Goal: Navigation & Orientation: Find specific page/section

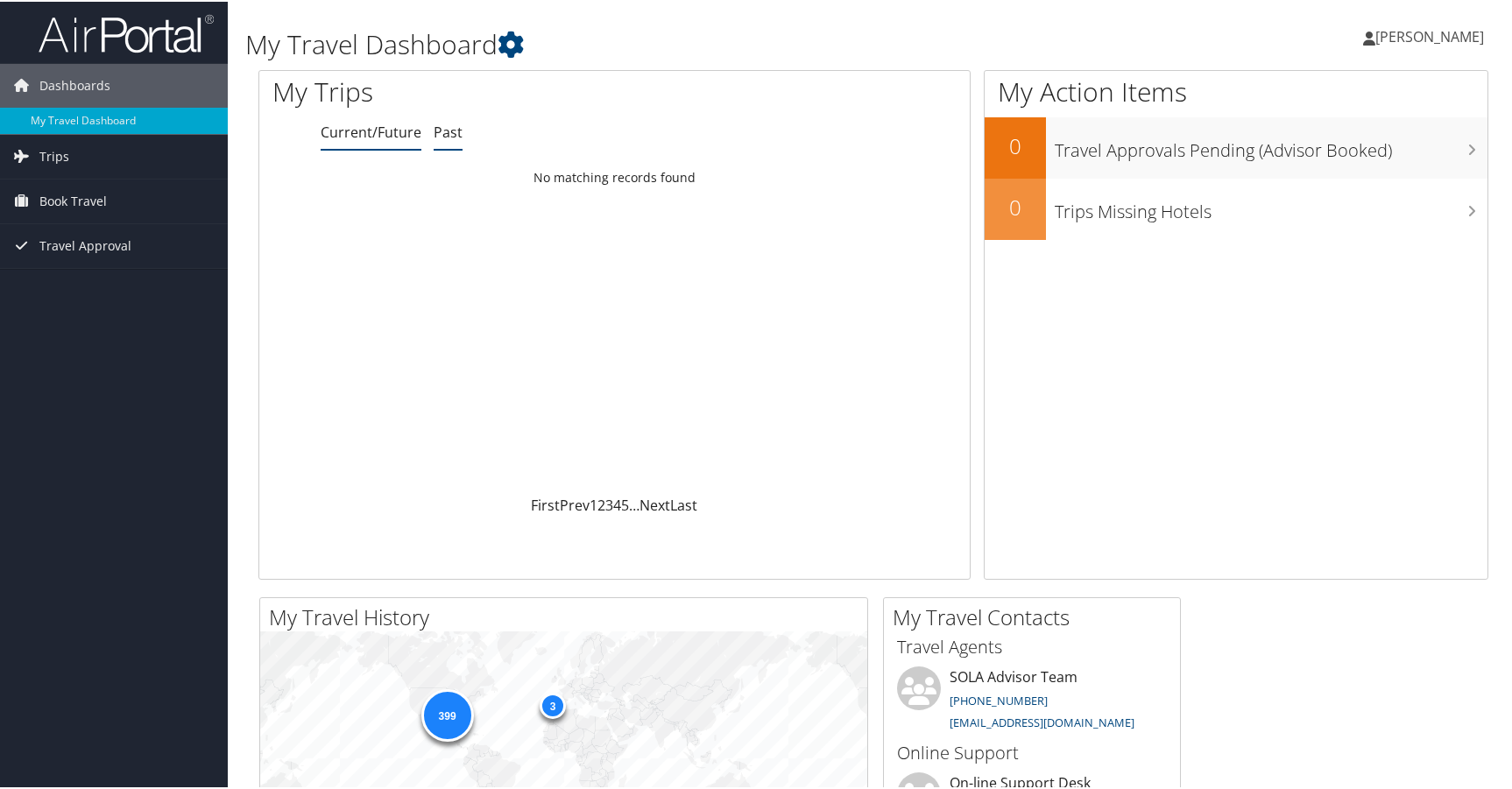
click at [447, 135] on link "Past" at bounding box center [448, 131] width 29 height 19
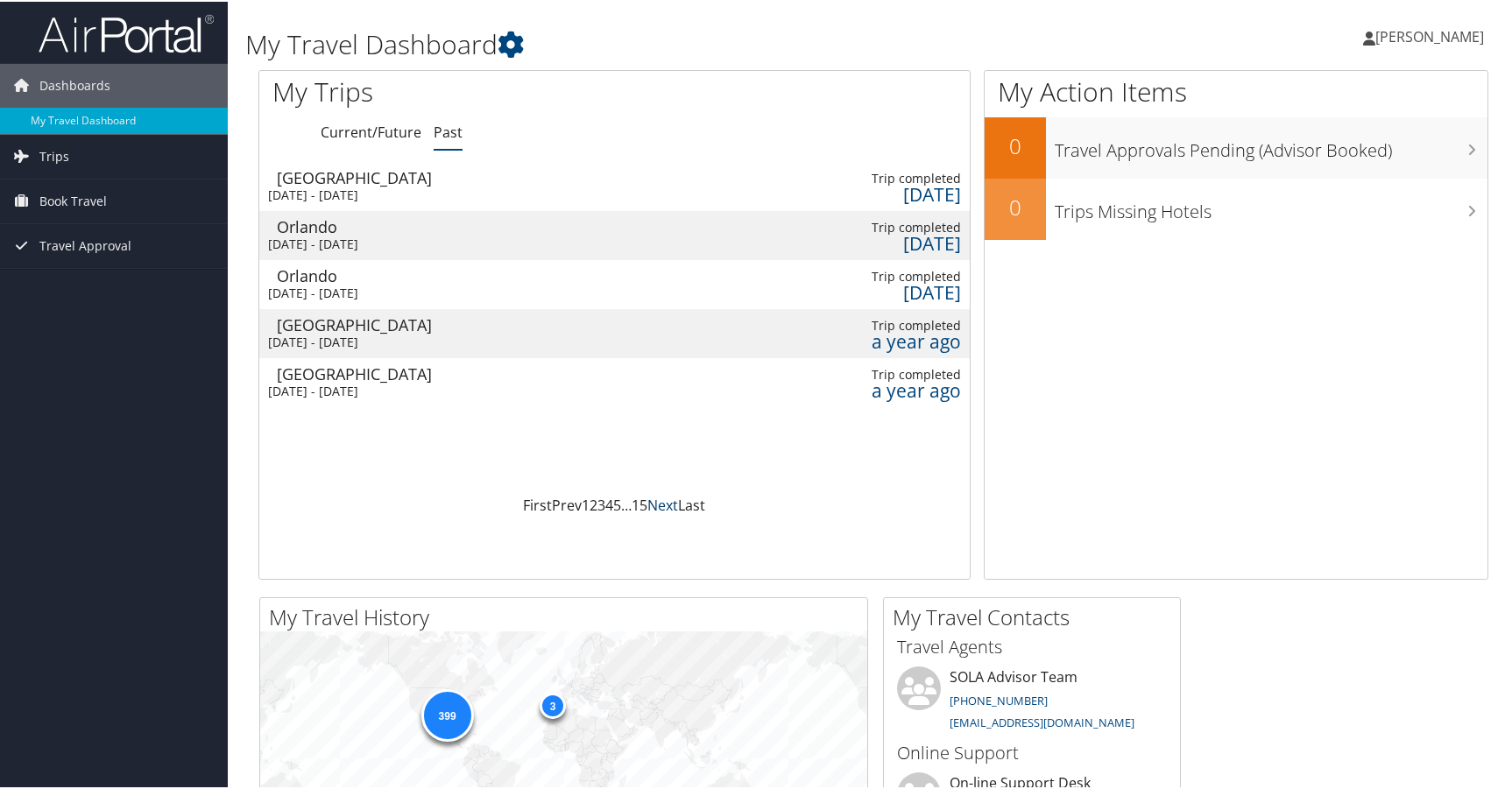
click at [663, 501] on link "Next" at bounding box center [663, 504] width 31 height 19
click at [665, 504] on link "Next" at bounding box center [663, 504] width 31 height 19
click at [665, 504] on link "Next" at bounding box center [664, 504] width 31 height 19
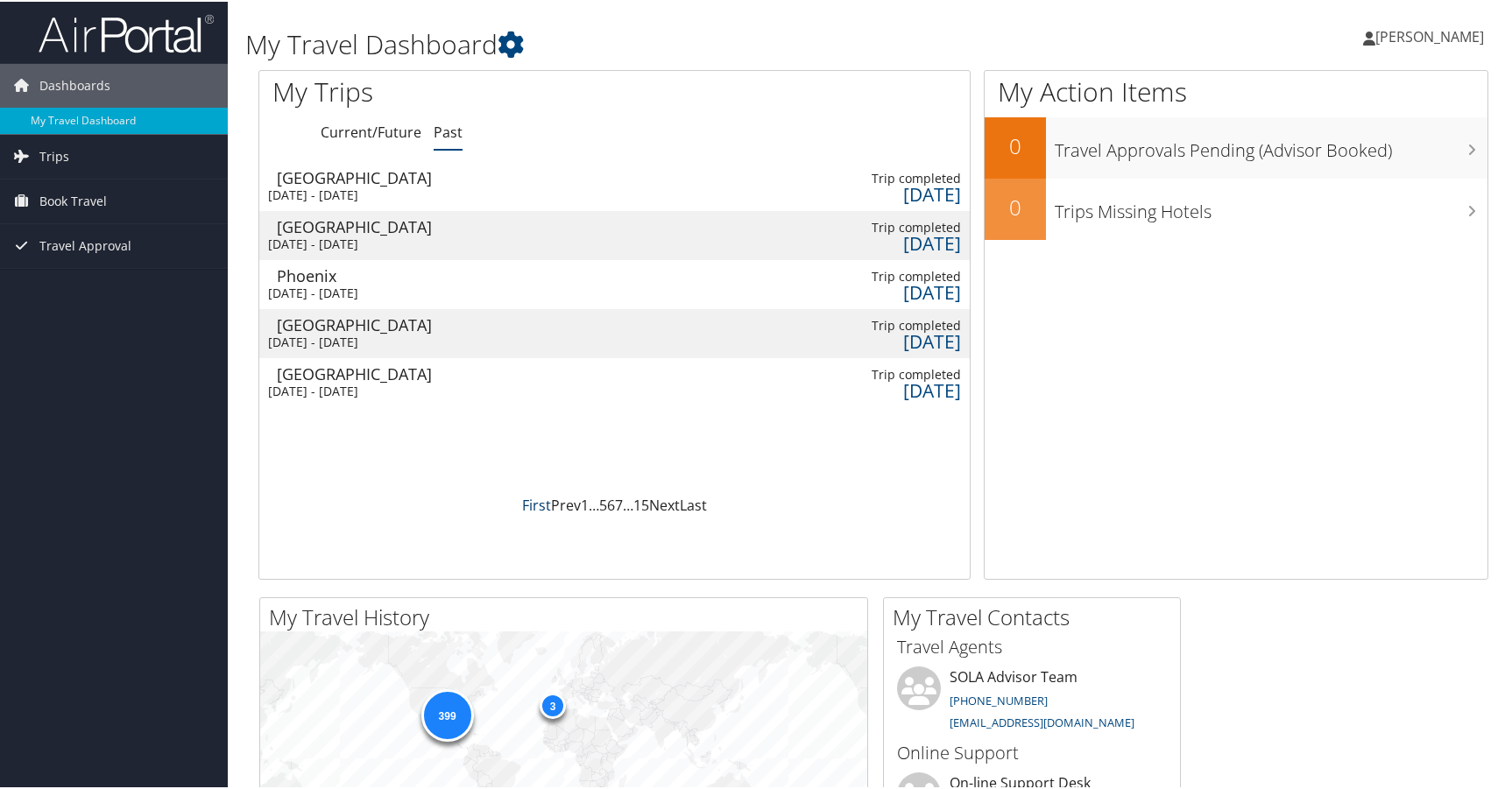
click at [533, 504] on link "First" at bounding box center [536, 504] width 29 height 19
click at [73, 201] on span "Book Travel" at bounding box center [73, 200] width 67 height 44
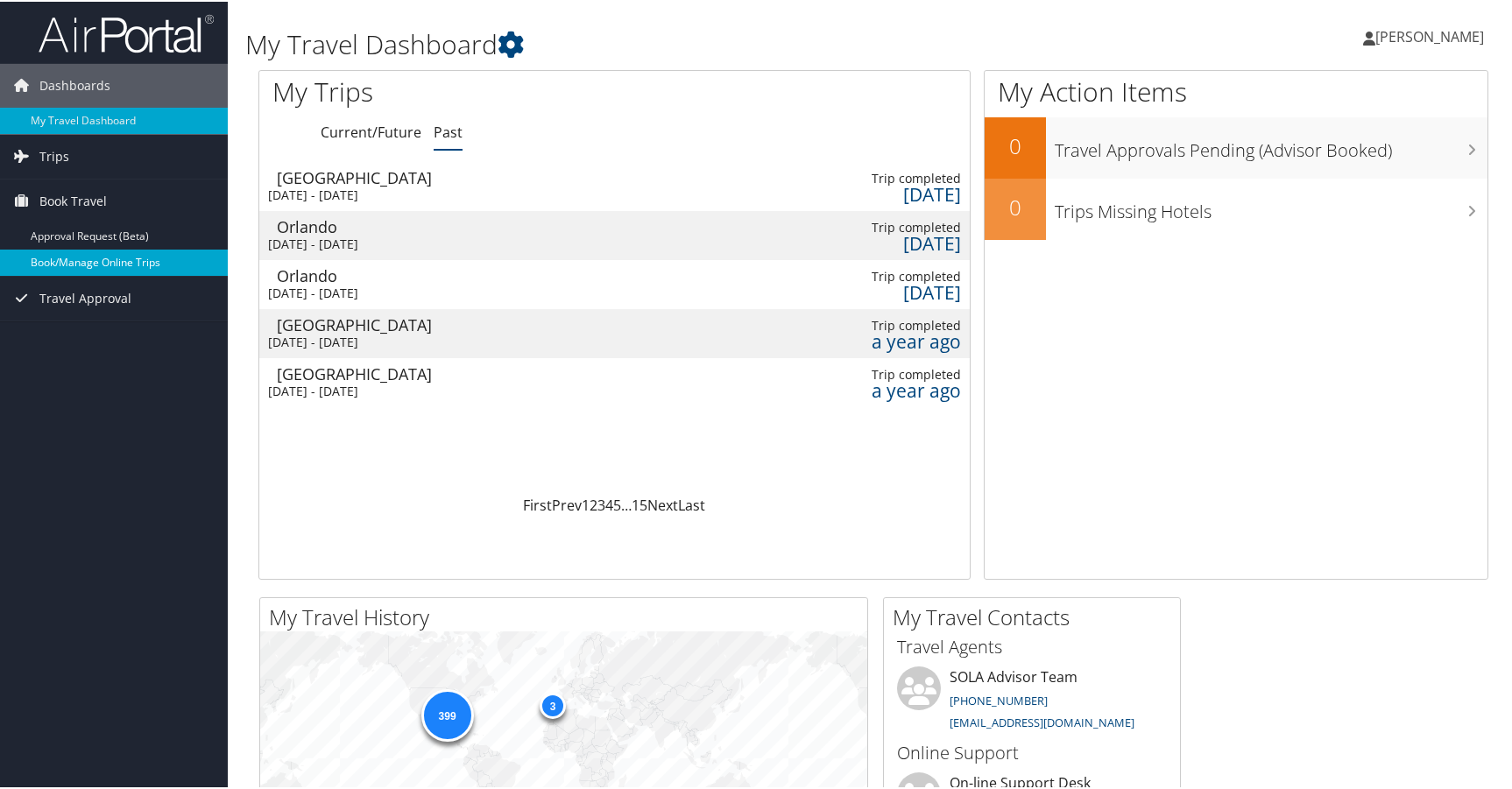
click at [129, 258] on link "Book/Manage Online Trips" at bounding box center [113, 260] width 228 height 26
click at [1452, 41] on span "[PERSON_NAME]" at bounding box center [1429, 35] width 109 height 19
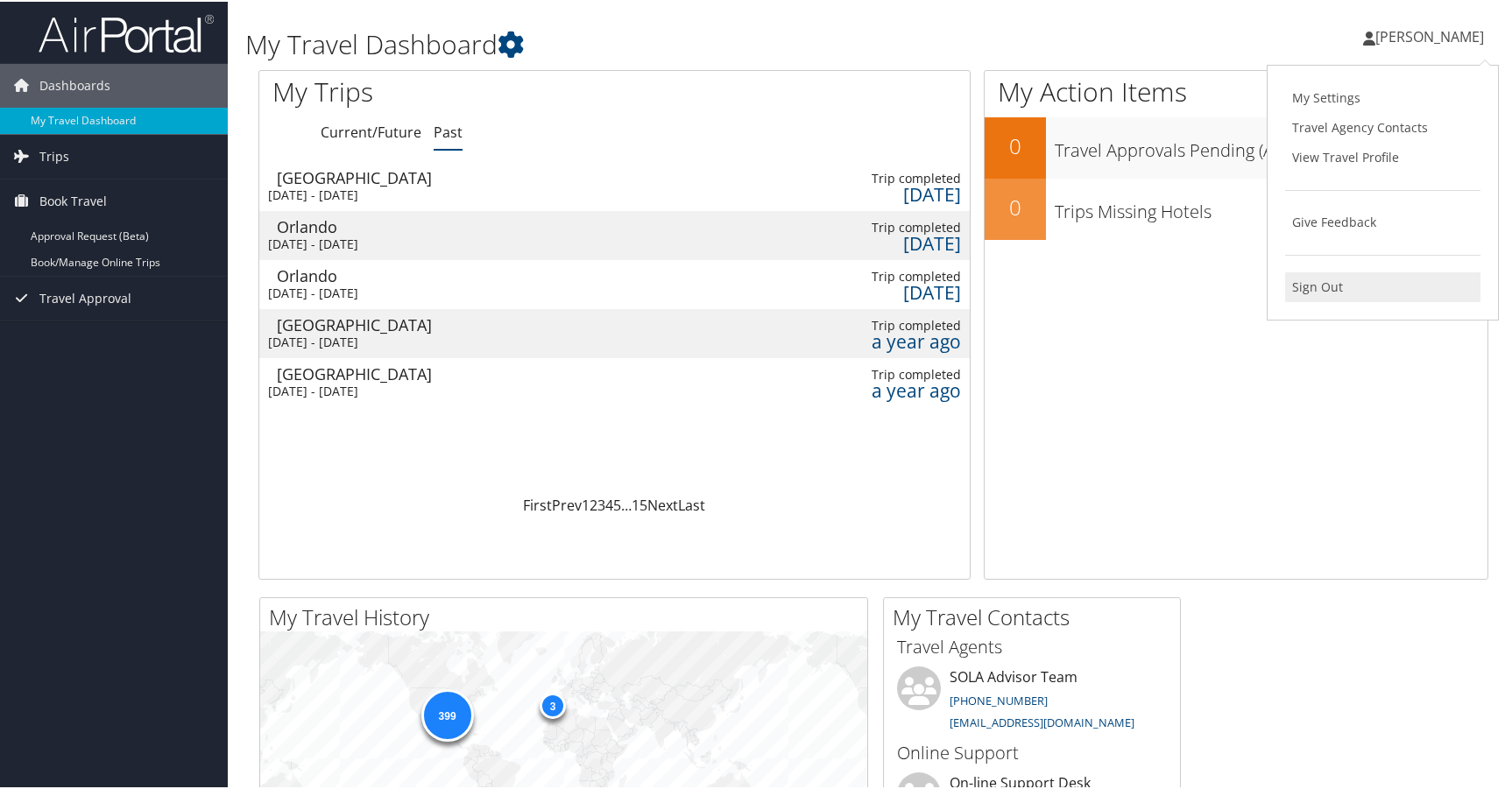
click at [1349, 278] on link "Sign Out" at bounding box center [1382, 285] width 195 height 30
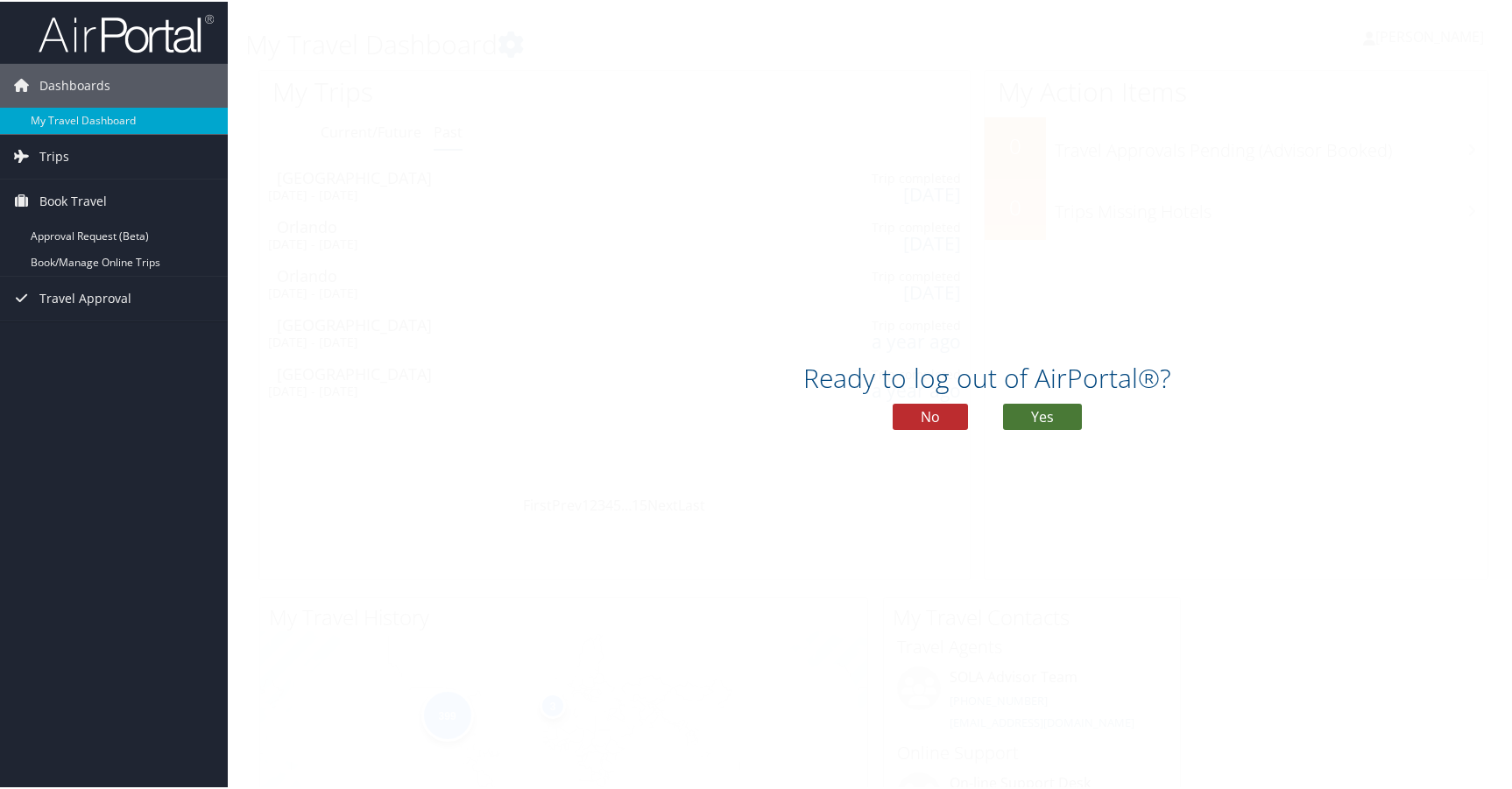
click at [1051, 410] on button "Yes" at bounding box center [1043, 414] width 79 height 26
